Goal: Task Accomplishment & Management: Manage account settings

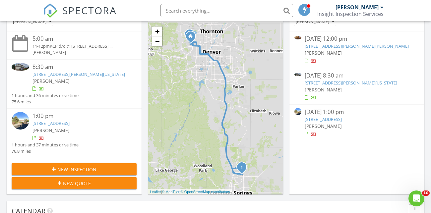
scroll to position [92, 0]
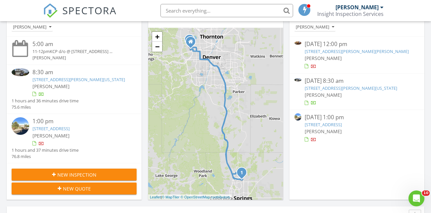
click at [342, 122] on link "[STREET_ADDRESS]" at bounding box center [323, 125] width 37 height 6
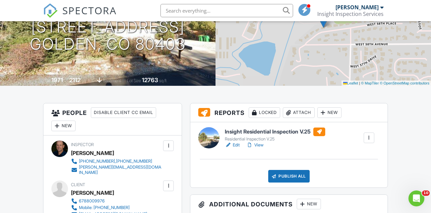
scroll to position [97, 0]
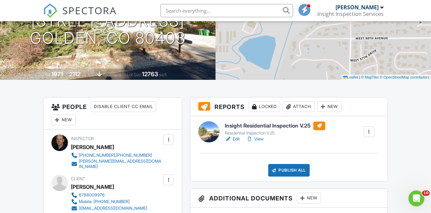
click at [294, 112] on div "Attach" at bounding box center [299, 107] width 32 height 11
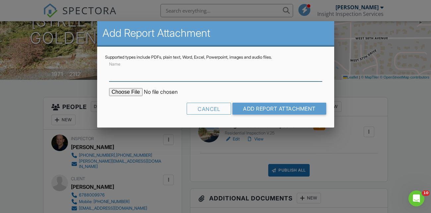
click at [211, 76] on input "Name" at bounding box center [215, 73] width 213 height 16
type input "Sewer Report"
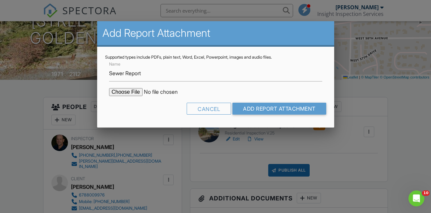
click at [135, 93] on input "file" at bounding box center [165, 92] width 113 height 8
type input "C:\fakepath\[STREET_ADDRESS]-Sewer Guys Sewer Inspection.pdf"
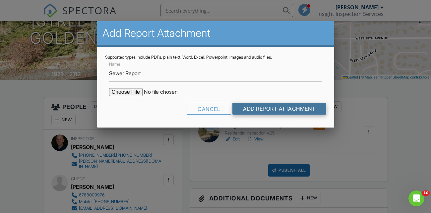
click at [263, 110] on input "Add Report Attachment" at bounding box center [280, 109] width 94 height 12
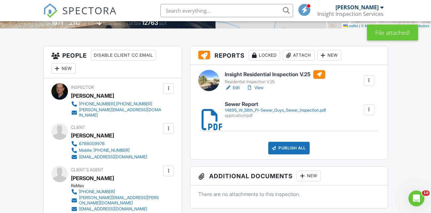
click at [298, 113] on div "14895_W_58th_Pl-Sewer_Guys_Sewer_Inspection.pdf" at bounding box center [275, 110] width 101 height 5
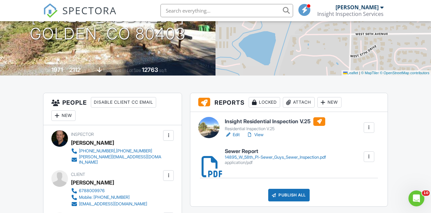
scroll to position [103, 0]
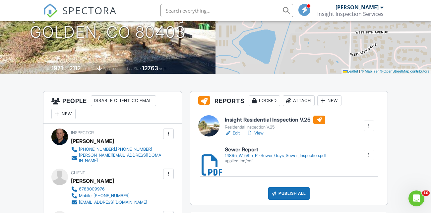
click at [237, 137] on link "Edit" at bounding box center [232, 133] width 15 height 7
